Goal: Task Accomplishment & Management: Use online tool/utility

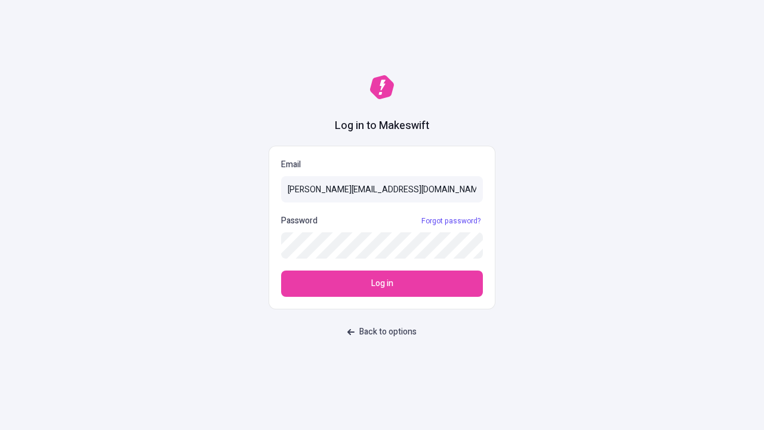
type input "sasha+test-ui@makeswift.com"
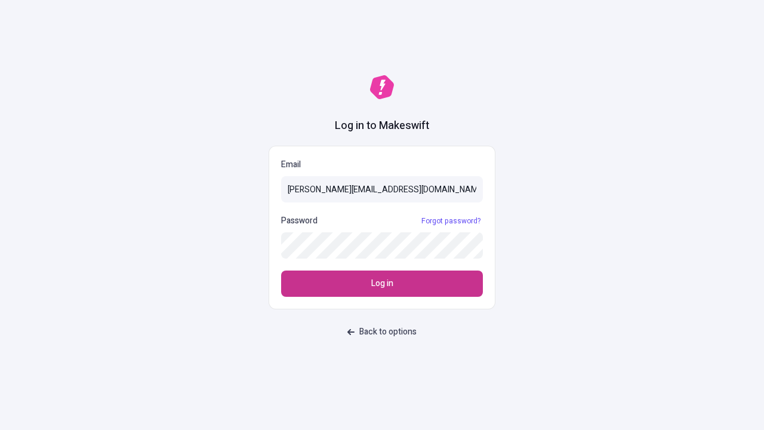
click at [382, 284] on span "Log in" at bounding box center [382, 283] width 22 height 13
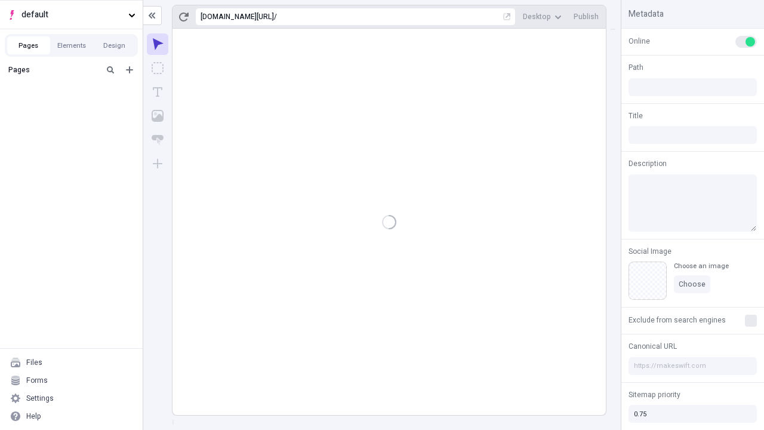
type input "/deep-link-acidus"
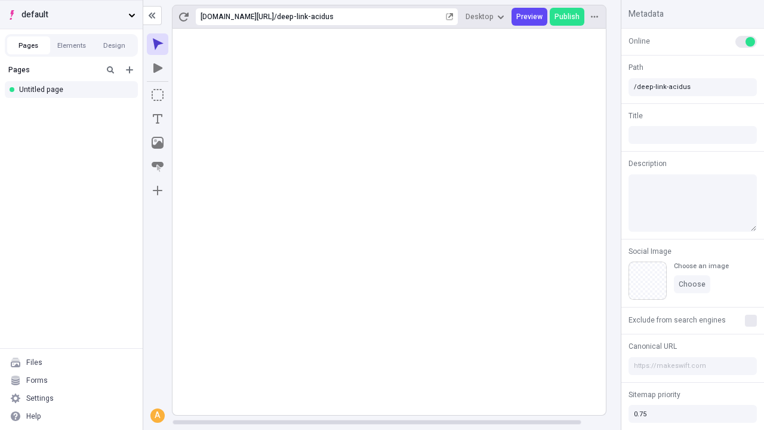
click at [71, 14] on span "default" at bounding box center [73, 14] width 102 height 13
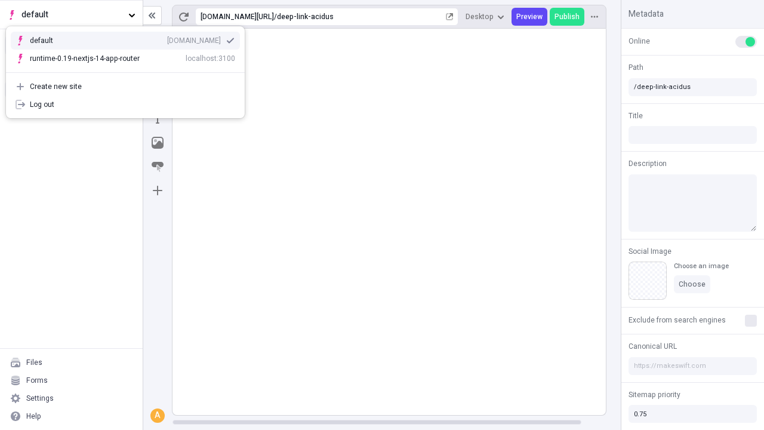
click at [167, 38] on div "qee9k4dy7d.staging.makeswift.site" at bounding box center [194, 41] width 54 height 10
click at [130, 70] on icon "Add new" at bounding box center [129, 69] width 7 height 7
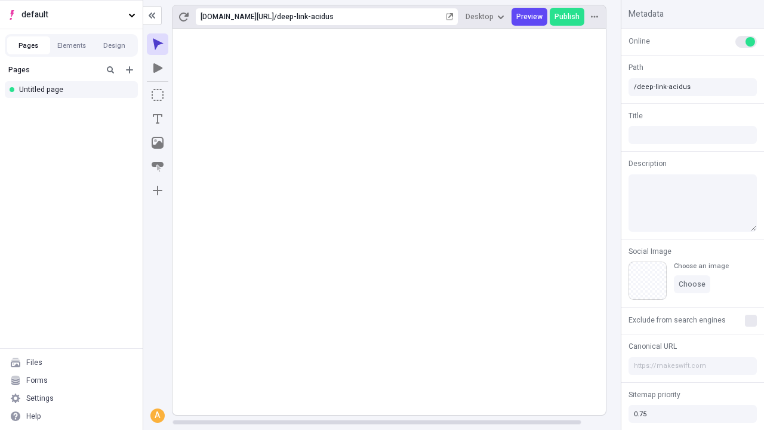
click at [75, 109] on div "Blank page" at bounding box center [74, 111] width 115 height 18
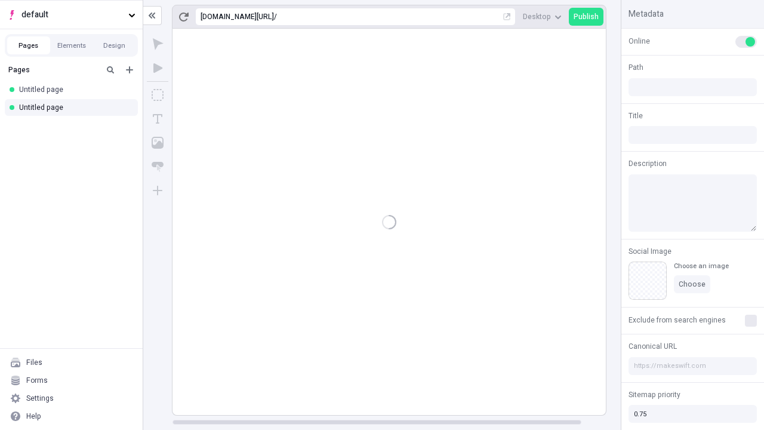
type input "/page"
